Goal: Task Accomplishment & Management: Use online tool/utility

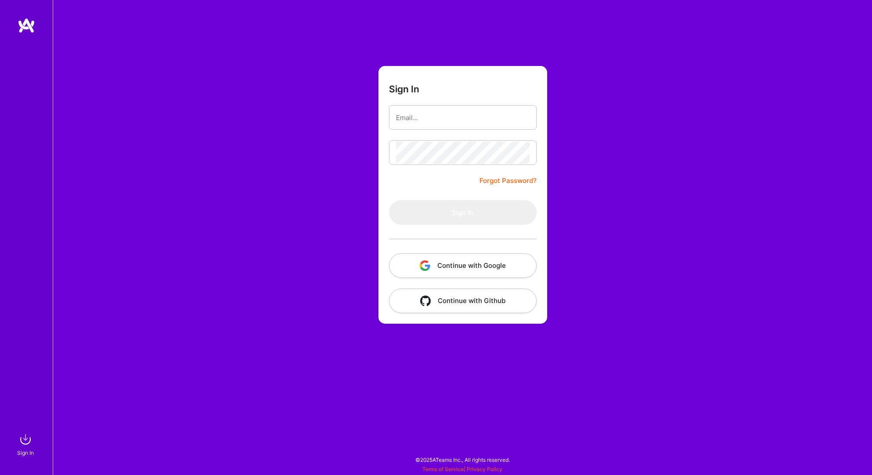
click at [448, 265] on button "Continue with Google" at bounding box center [463, 265] width 148 height 25
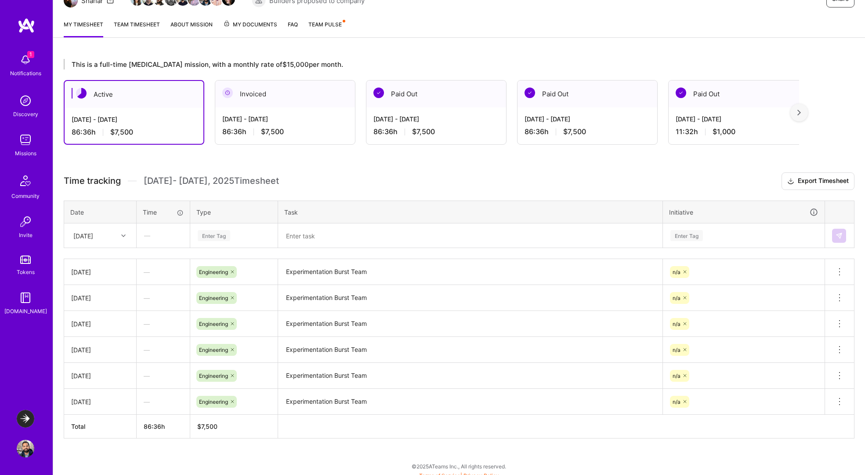
scroll to position [109, 0]
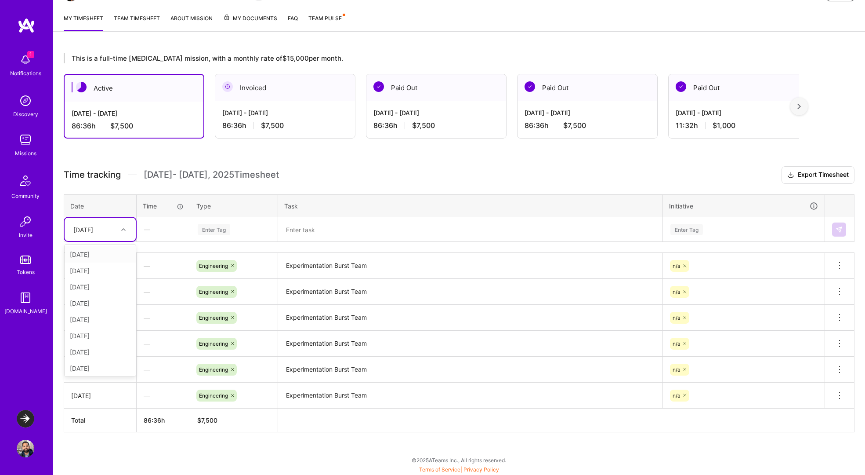
click at [109, 236] on div "[DATE]" at bounding box center [100, 228] width 71 height 23
click at [88, 368] on div "[DATE]" at bounding box center [100, 366] width 71 height 16
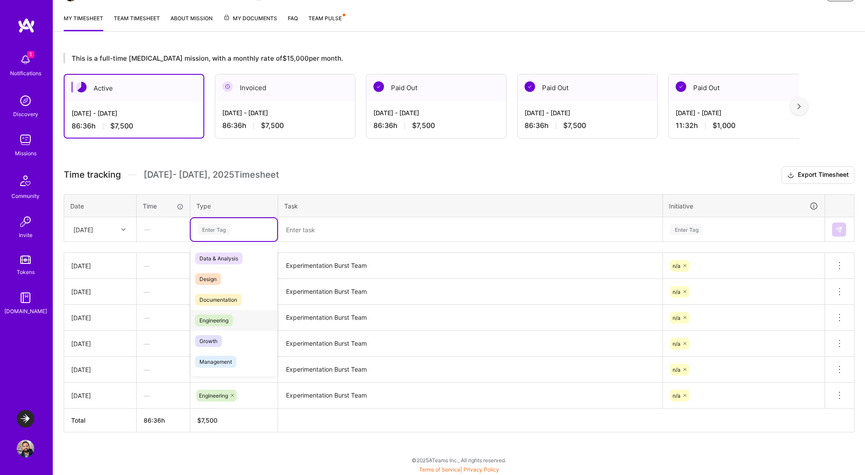
click at [238, 318] on div "Engineering" at bounding box center [234, 320] width 87 height 21
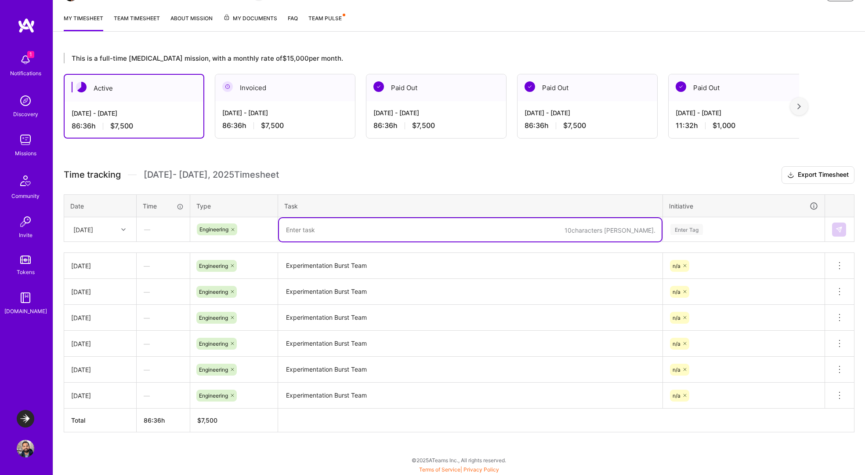
click at [300, 264] on textarea "Experimentation Burst Team" at bounding box center [470, 266] width 383 height 24
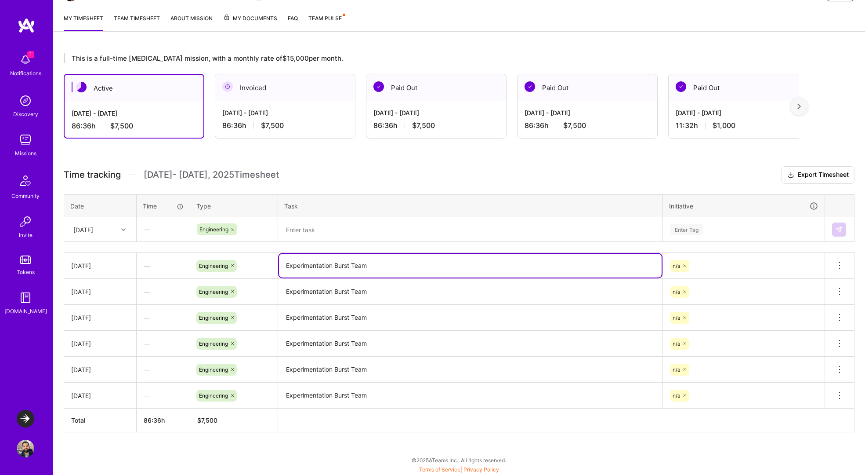
drag, startPoint x: 300, startPoint y: 264, endPoint x: 373, endPoint y: 264, distance: 73.4
click at [373, 264] on textarea "Experimentation Burst Team" at bounding box center [470, 266] width 383 height 24
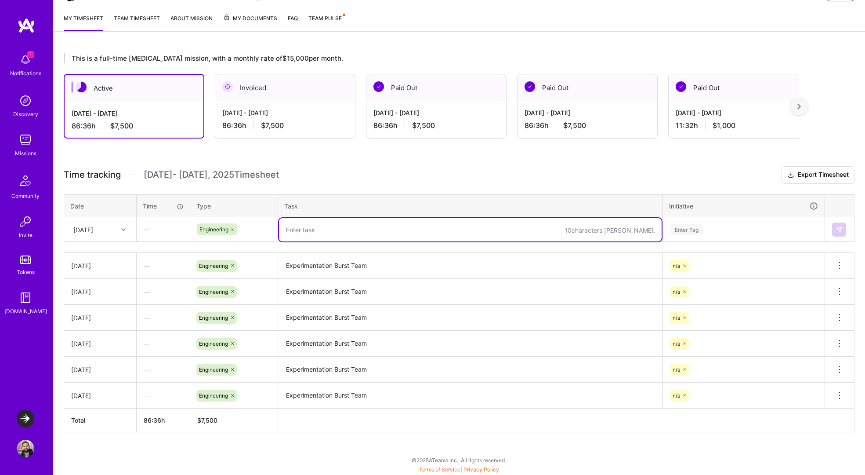
click at [331, 224] on textarea at bounding box center [470, 229] width 383 height 23
paste textarea "Experimentation Burst Team"
type textarea "Experimentation Burst Team"
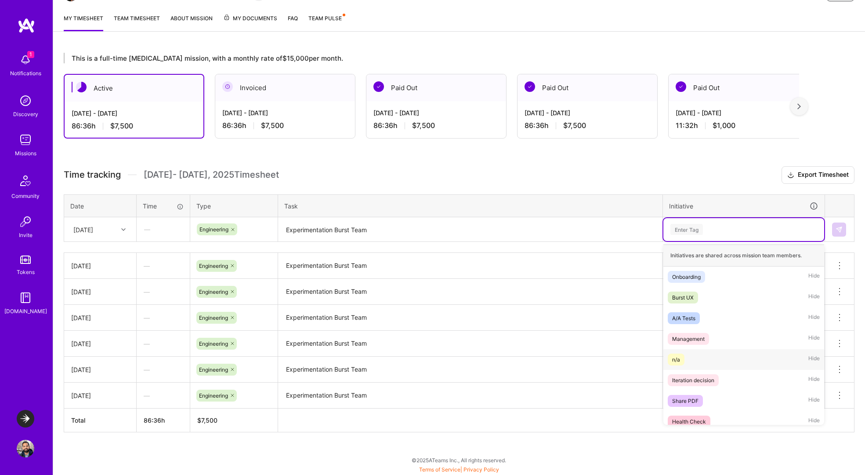
click at [673, 362] on div "n/a" at bounding box center [676, 359] width 8 height 9
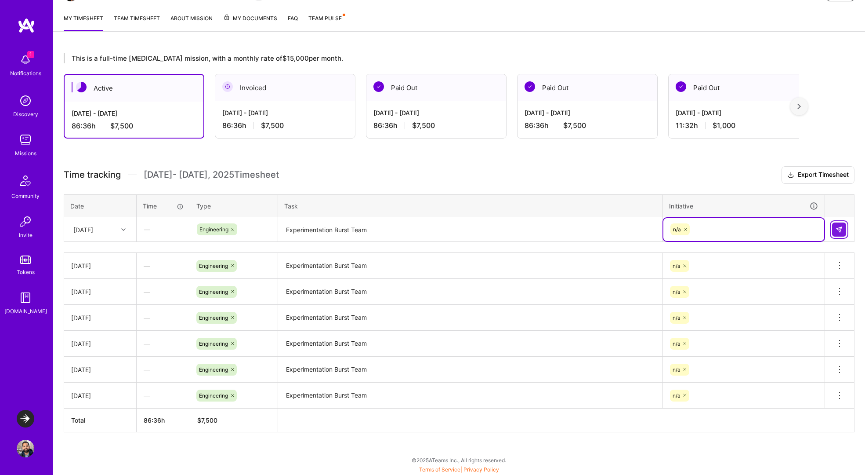
click at [838, 227] on img at bounding box center [839, 229] width 7 height 7
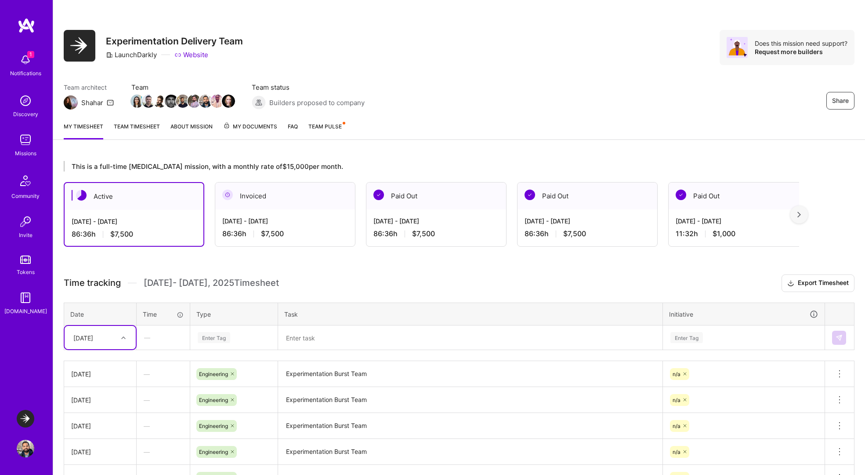
scroll to position [0, 0]
